Goal: Information Seeking & Learning: Find contact information

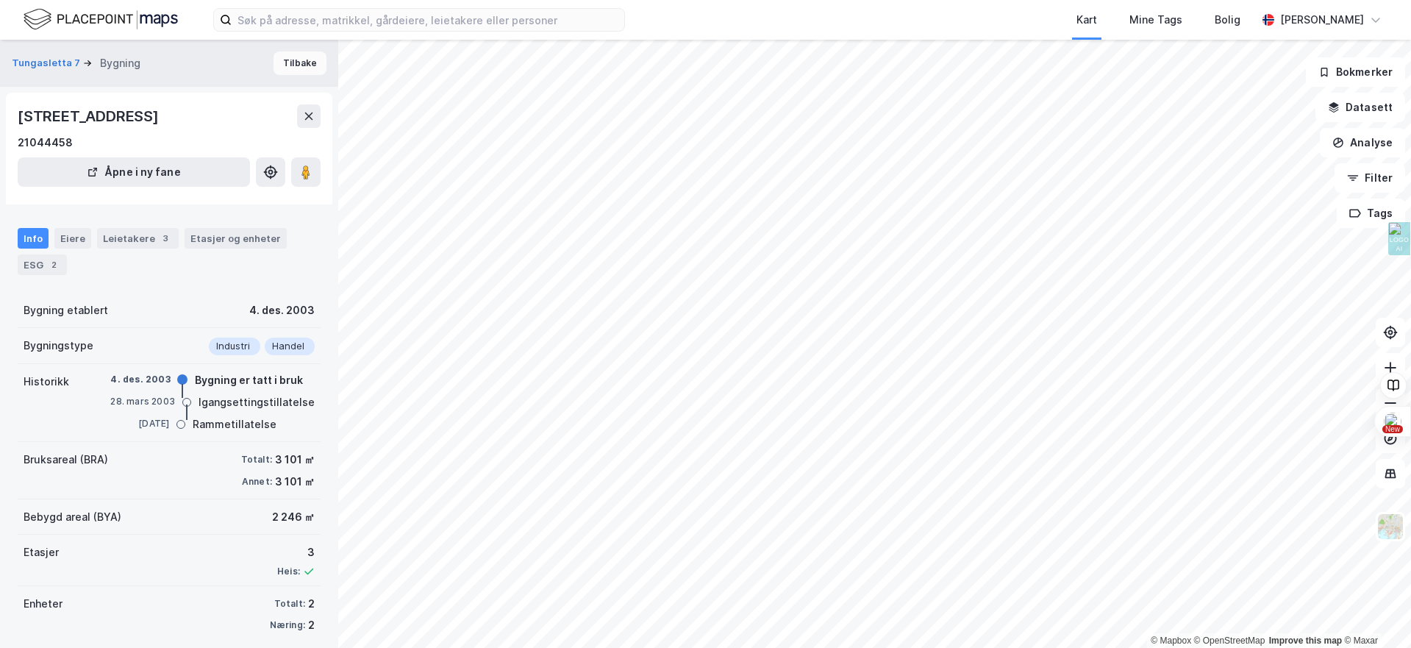
click at [310, 65] on button "Tilbake" at bounding box center [300, 63] width 53 height 24
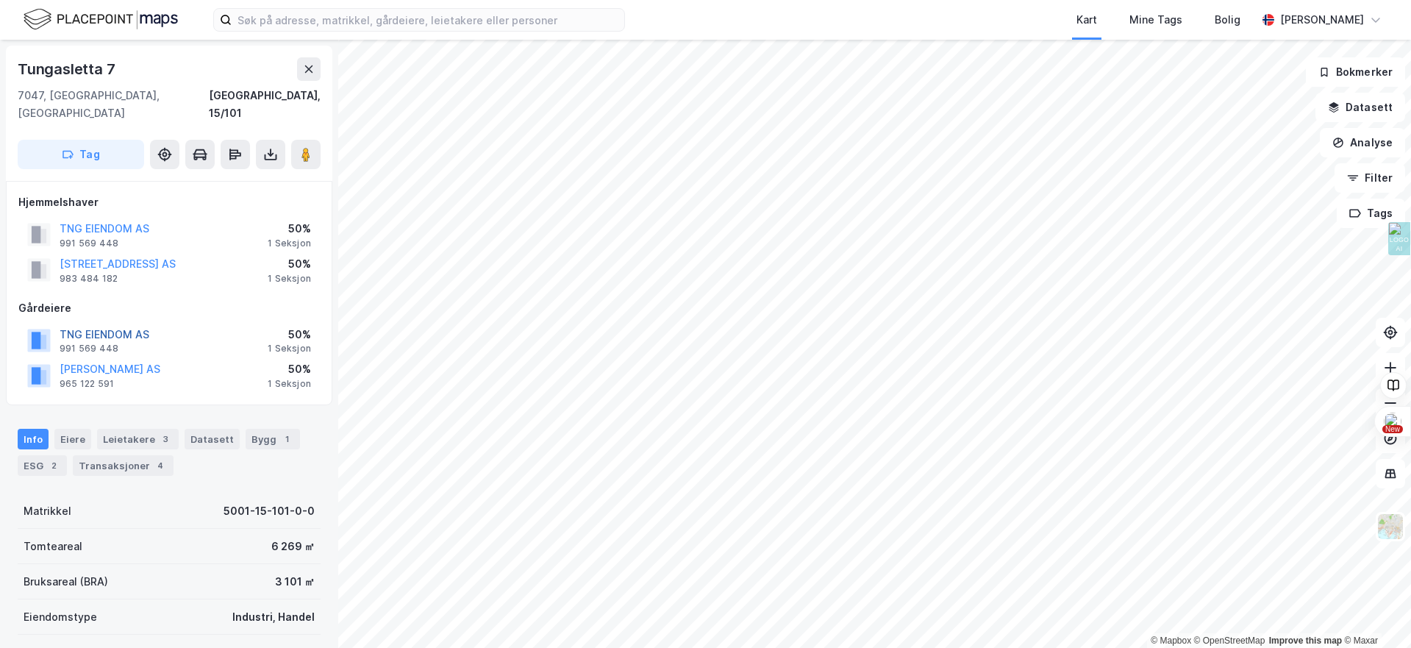
click at [0, 0] on button "TNG EIENDOM AS" at bounding box center [0, 0] width 0 height 0
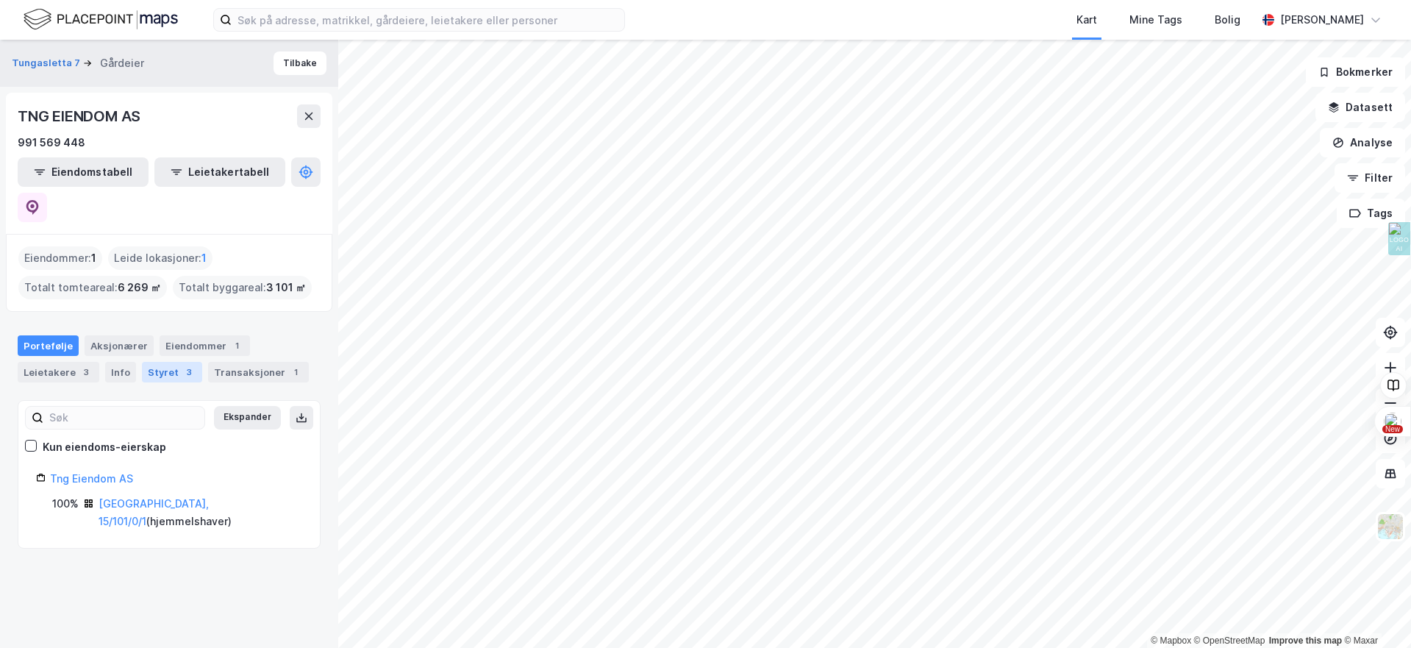
click at [158, 362] on div "Styret 3" at bounding box center [172, 372] width 60 height 21
